Goal: Task Accomplishment & Management: Complete application form

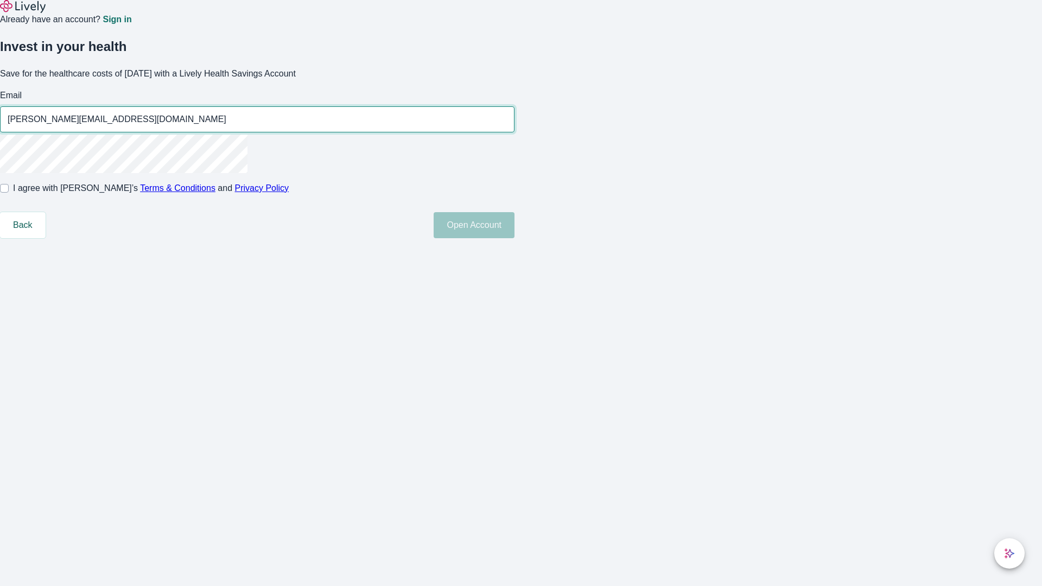
type input "[PERSON_NAME][EMAIL_ADDRESS][DOMAIN_NAME]"
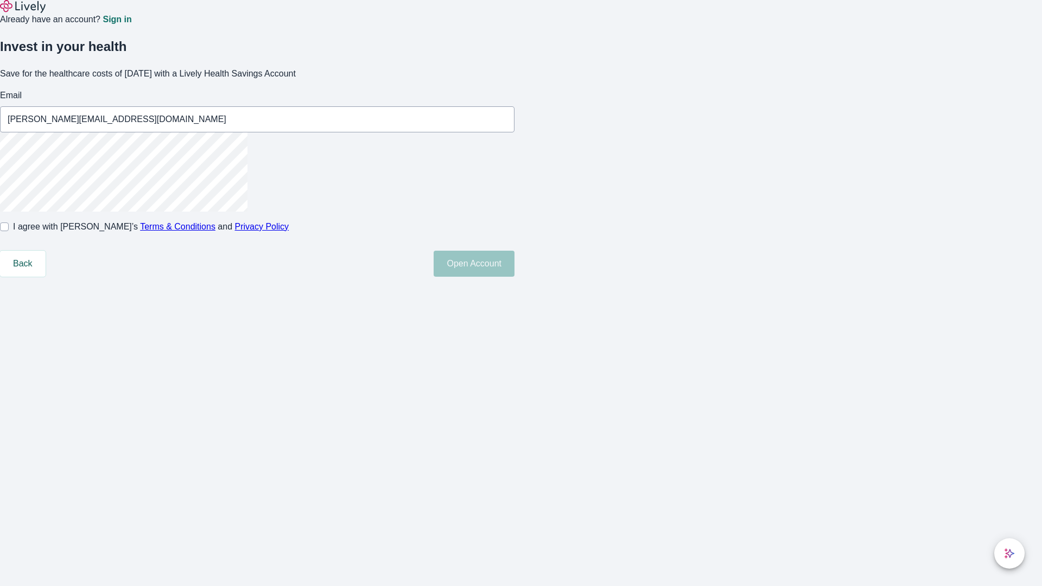
click at [9, 231] on input "I agree with Lively’s Terms & Conditions and Privacy Policy" at bounding box center [4, 226] width 9 height 9
checkbox input "true"
click at [514, 277] on button "Open Account" at bounding box center [473, 264] width 81 height 26
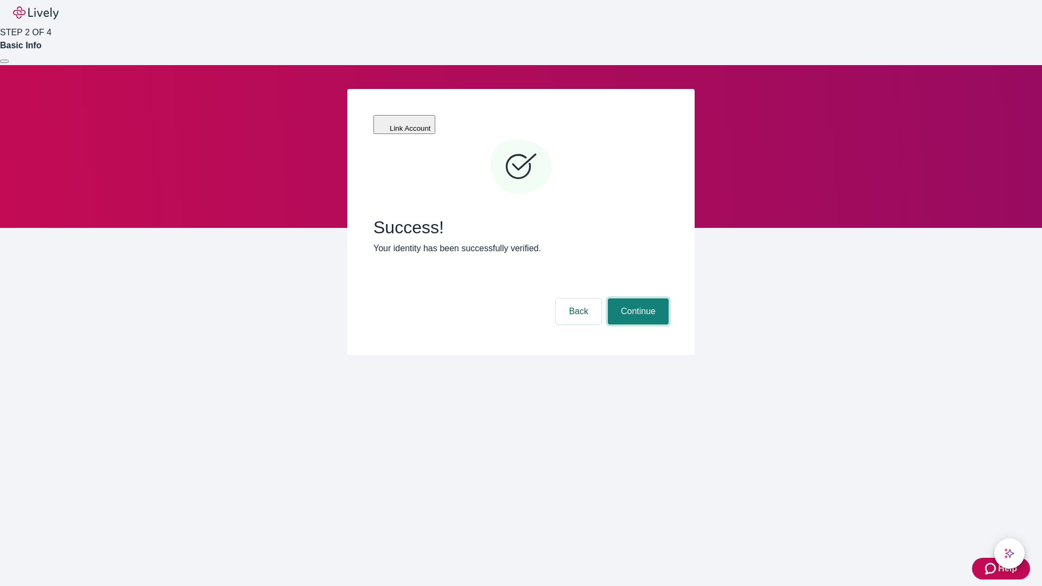
click at [636, 298] on button "Continue" at bounding box center [638, 311] width 61 height 26
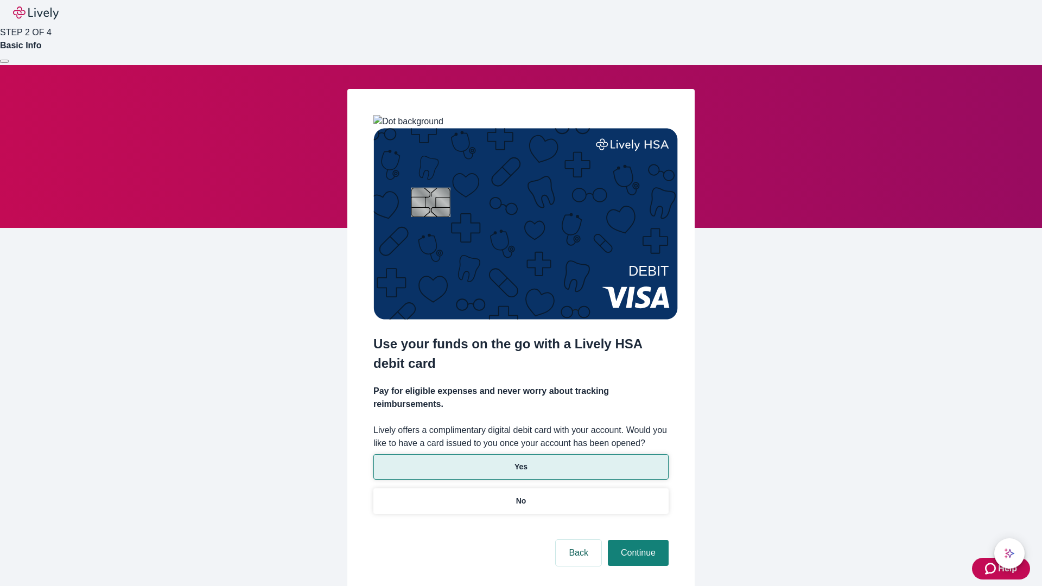
click at [520, 461] on p "Yes" at bounding box center [520, 466] width 13 height 11
click at [636, 540] on button "Continue" at bounding box center [638, 553] width 61 height 26
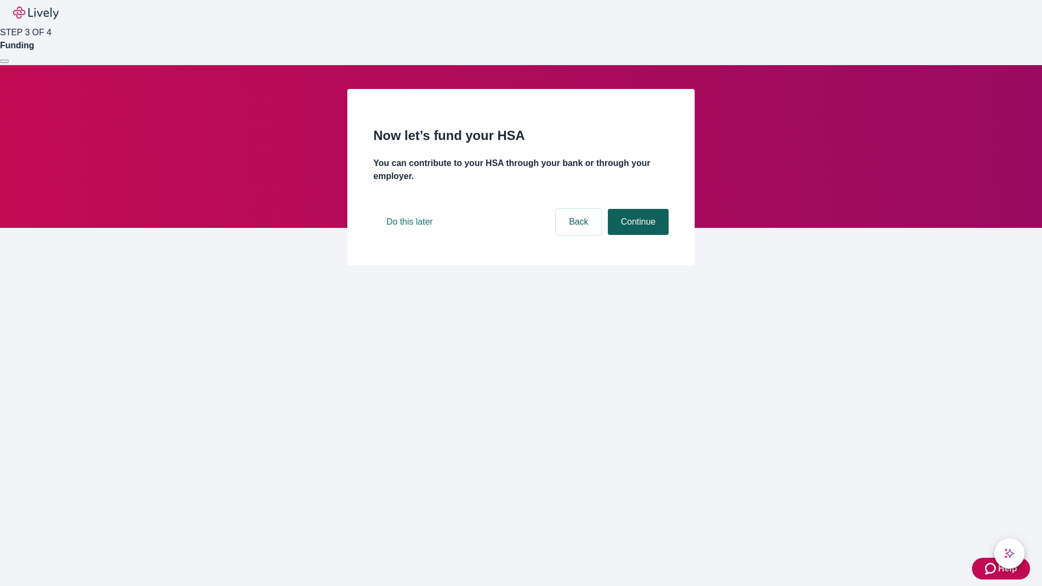
click at [636, 235] on button "Continue" at bounding box center [638, 222] width 61 height 26
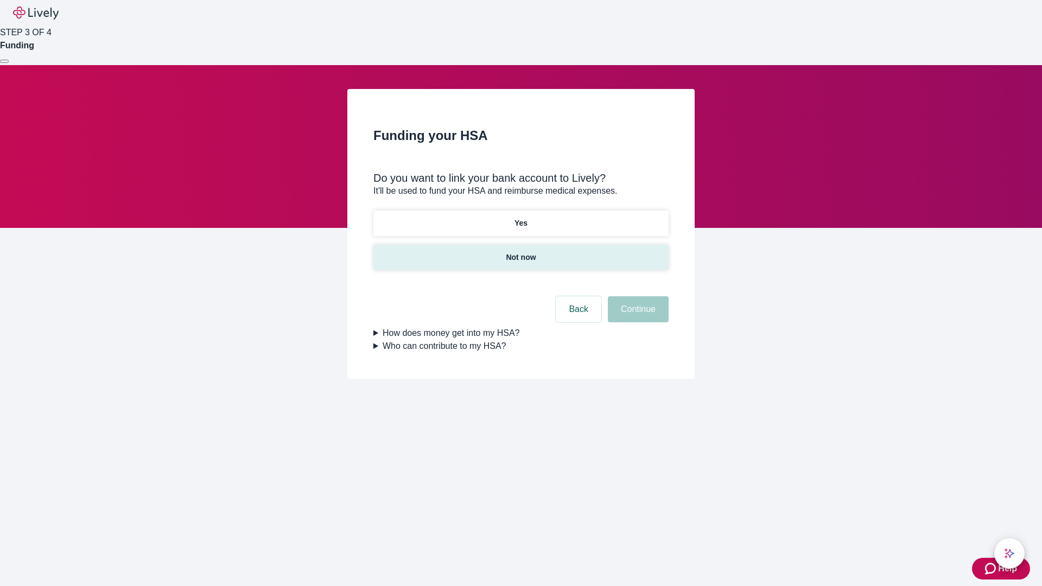
click at [520, 252] on p "Not now" at bounding box center [521, 257] width 30 height 11
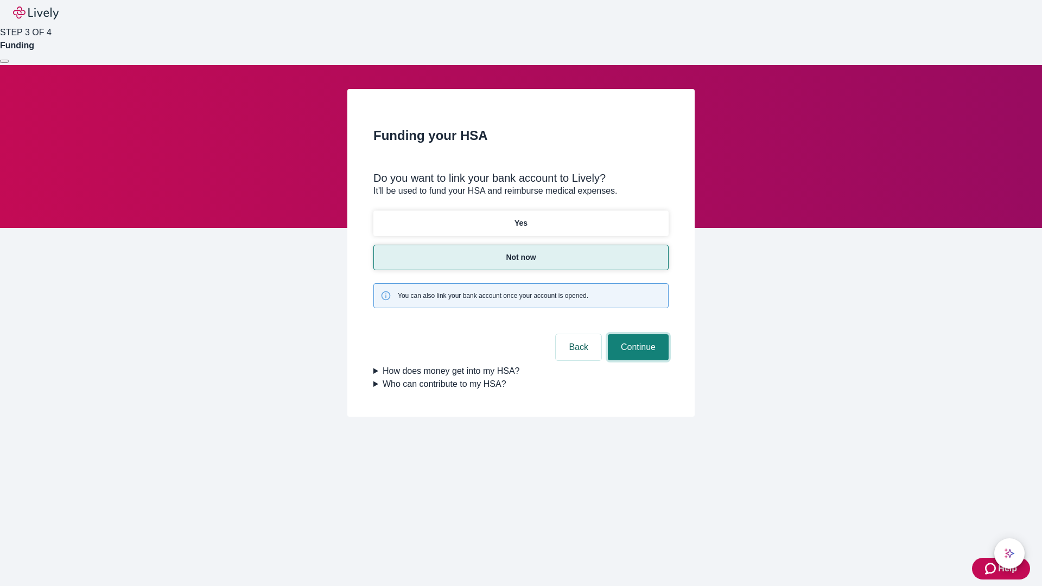
click at [636, 334] on button "Continue" at bounding box center [638, 347] width 61 height 26
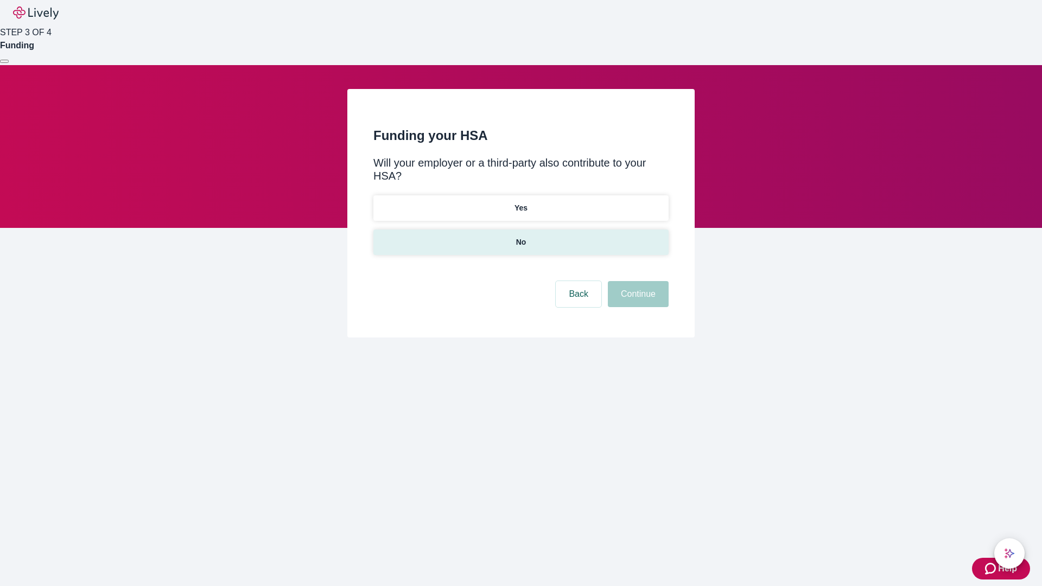
click at [520, 237] on p "No" at bounding box center [521, 242] width 10 height 11
click at [636, 281] on button "Continue" at bounding box center [638, 294] width 61 height 26
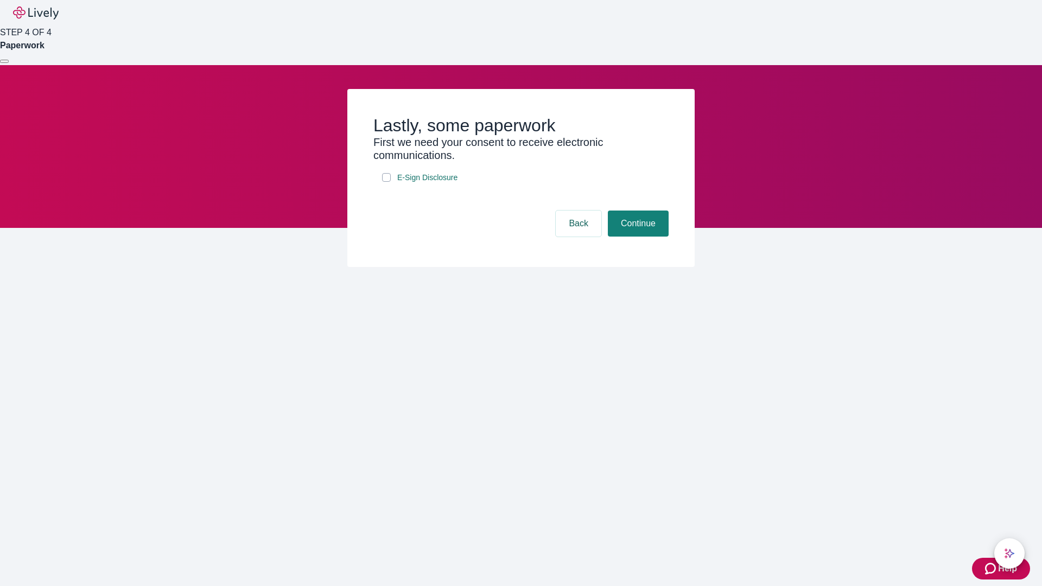
click at [386, 182] on input "E-Sign Disclosure" at bounding box center [386, 177] width 9 height 9
checkbox input "true"
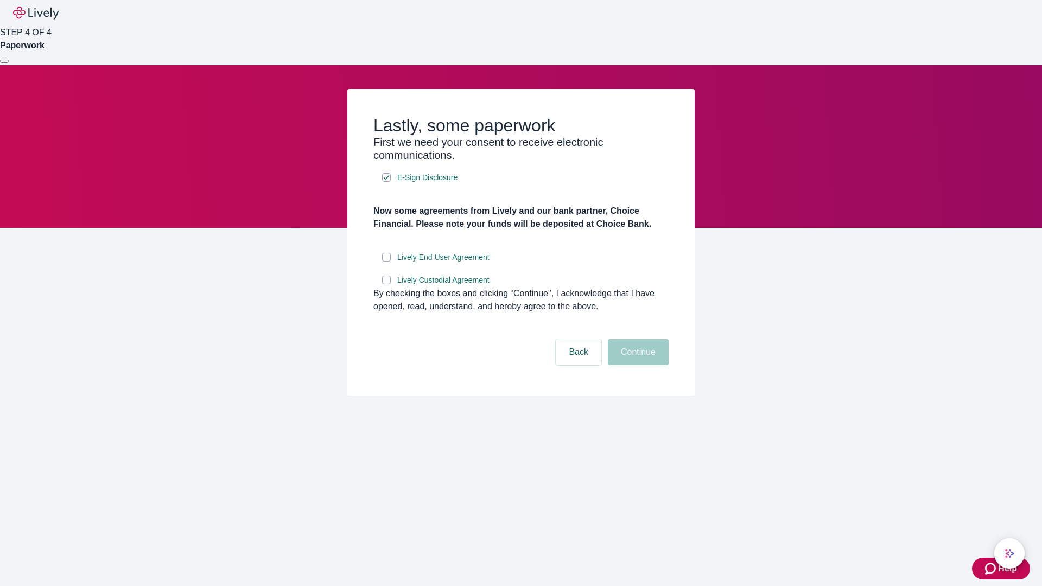
click at [386, 261] on input "Lively End User Agreement" at bounding box center [386, 257] width 9 height 9
checkbox input "true"
click at [386, 284] on input "Lively Custodial Agreement" at bounding box center [386, 280] width 9 height 9
checkbox input "true"
click at [636, 365] on button "Continue" at bounding box center [638, 352] width 61 height 26
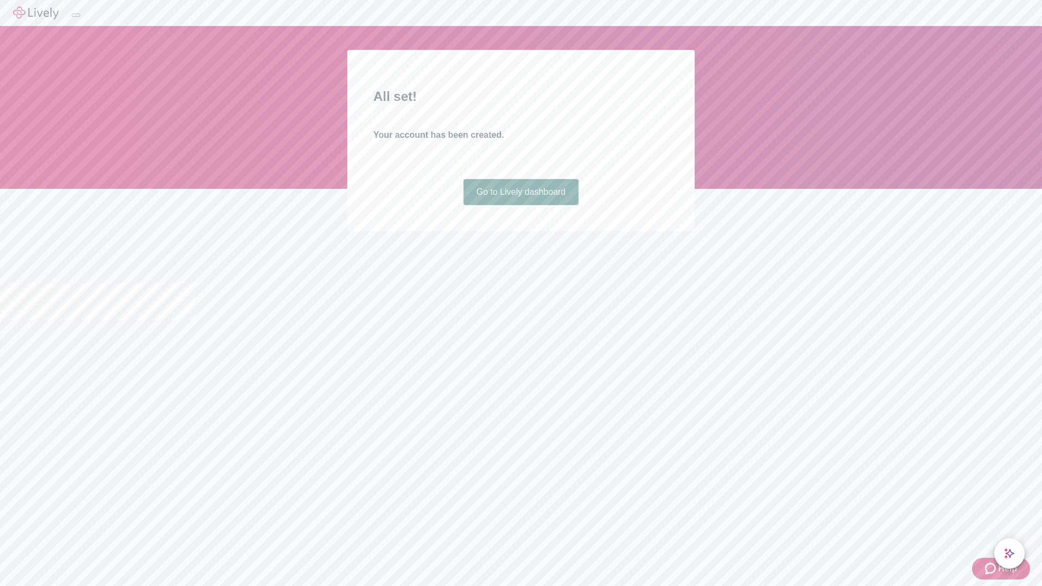
click at [520, 205] on link "Go to Lively dashboard" at bounding box center [521, 192] width 116 height 26
